Goal: Task Accomplishment & Management: Use online tool/utility

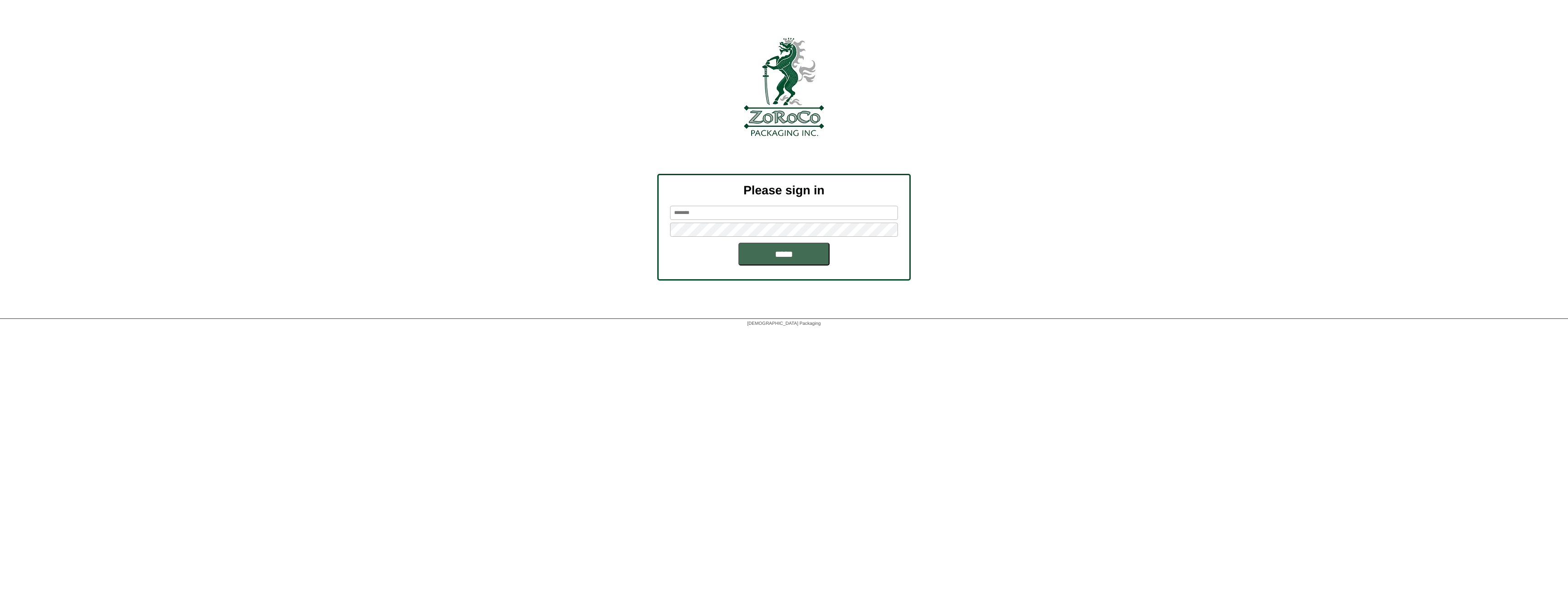
type input "********"
click at [773, 259] on input "*****" at bounding box center [784, 254] width 91 height 23
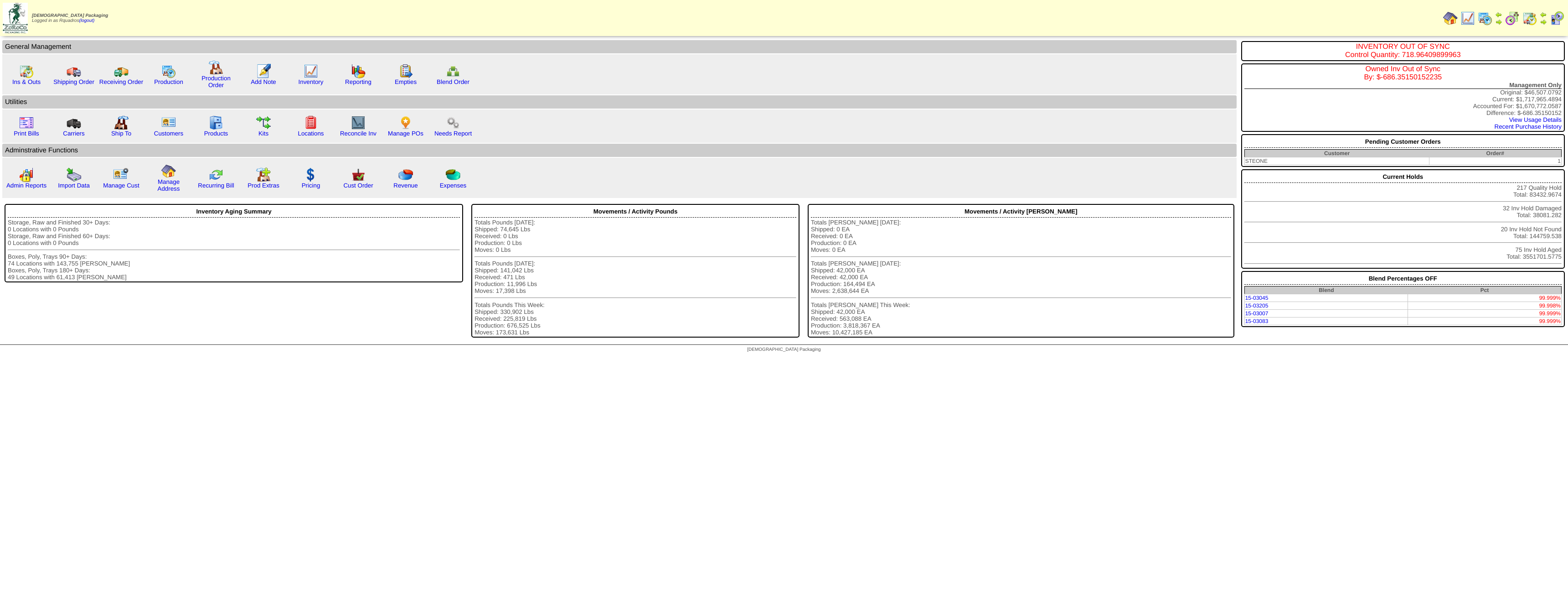
click at [1527, 22] on img at bounding box center [1530, 18] width 15 height 15
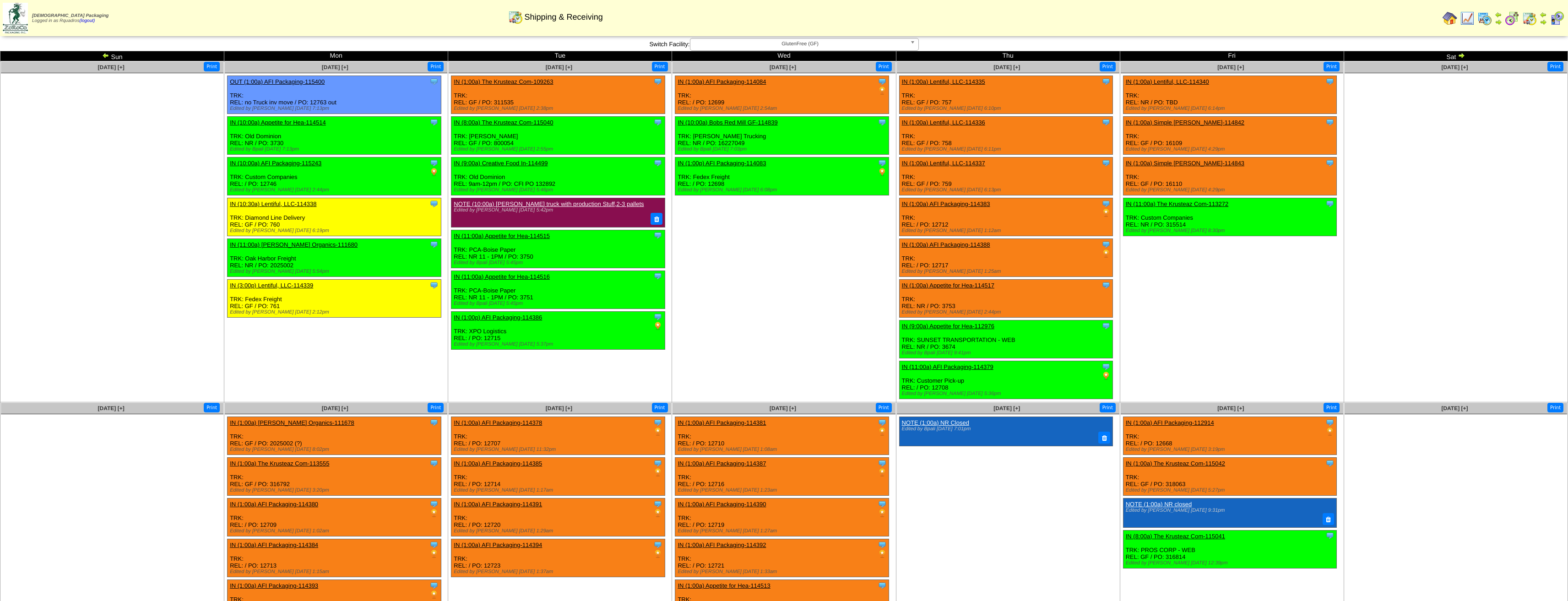
click at [14, 249] on td "Aug 10 [+] Print" at bounding box center [113, 231] width 224 height 341
